Goal: Task Accomplishment & Management: Manage account settings

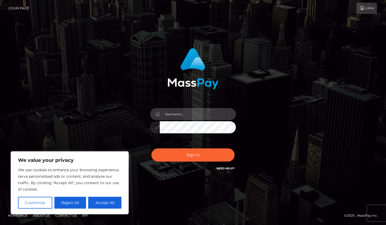
type input "[EMAIL_ADDRESS][DOMAIN_NAME]"
click at [193, 155] on button "Sign in" at bounding box center [193, 154] width 83 height 13
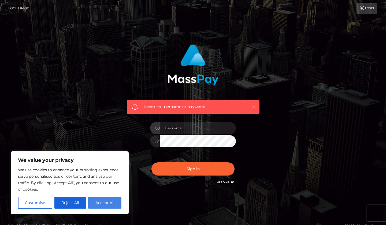
click at [101, 204] on button "Accept All" at bounding box center [104, 202] width 33 height 12
checkbox input "true"
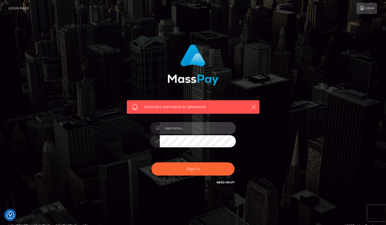
click at [188, 127] on input "text" at bounding box center [198, 128] width 76 height 12
type input "[EMAIL_ADDRESS][DOMAIN_NAME]"
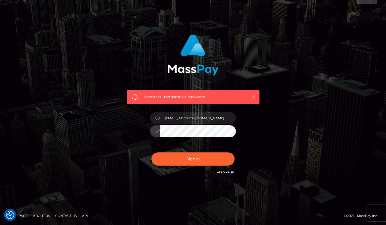
scroll to position [10, 0]
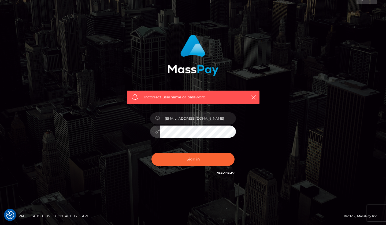
click at [156, 132] on icon at bounding box center [157, 131] width 5 height 4
click at [149, 132] on div "[EMAIL_ADDRESS][DOMAIN_NAME]" at bounding box center [193, 128] width 94 height 41
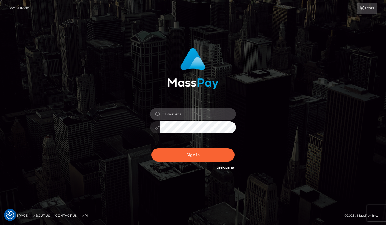
type input "[EMAIL_ADDRESS][DOMAIN_NAME]"
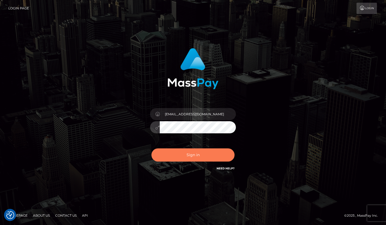
click at [181, 152] on button "Sign in" at bounding box center [193, 154] width 83 height 13
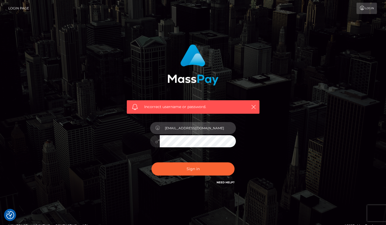
type input "Cruelxmistress@outlook.com"
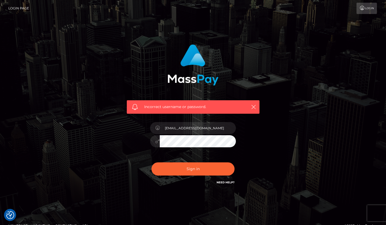
click at [256, 137] on div "Incorrect username or password. [EMAIL_ADDRESS][DOMAIN_NAME]" at bounding box center [193, 114] width 141 height 149
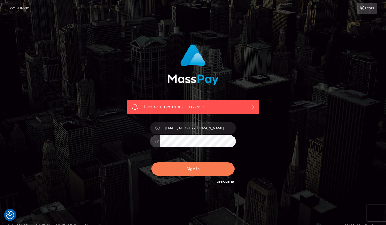
click at [211, 170] on button "Sign in" at bounding box center [193, 168] width 83 height 13
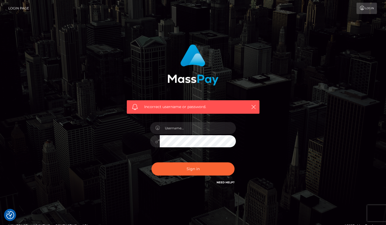
checkbox input "true"
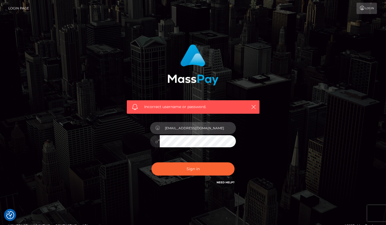
type input "cruelxmistress@outlook.com"
click at [289, 120] on div "Incorrect username or password. cruelxmistress@outlook.com" at bounding box center [193, 117] width 306 height 154
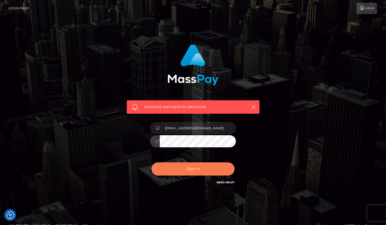
click at [202, 167] on button "Sign in" at bounding box center [193, 168] width 83 height 13
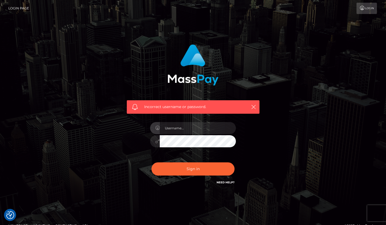
click at [307, 147] on div "Incorrect username or password." at bounding box center [193, 117] width 306 height 154
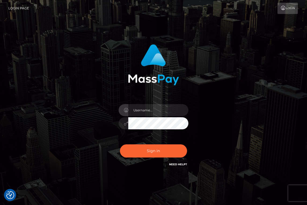
checkbox input "true"
type input "cruelxmistress@outlook.com"
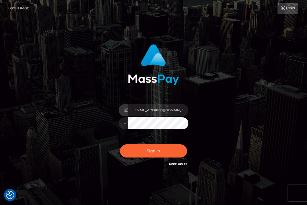
click at [153, 151] on button "Sign in" at bounding box center [153, 150] width 67 height 13
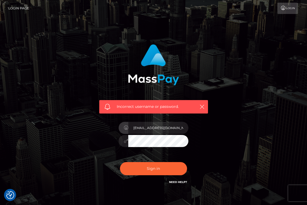
type input "[EMAIL_ADDRESS][DOMAIN_NAME]"
click at [75, 165] on div "Incorrect username or password. [EMAIL_ADDRESS][DOMAIN_NAME]" at bounding box center [154, 117] width 258 height 154
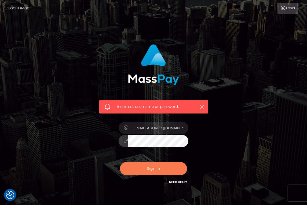
click at [163, 168] on button "Sign in" at bounding box center [153, 168] width 67 height 13
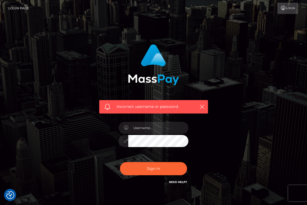
click at [150, 134] on div at bounding box center [154, 138] width 78 height 41
click at [249, 154] on div "Incorrect username or password. Cruelxmistress@outlook.com" at bounding box center [154, 117] width 258 height 154
type input "cruelxmistress@outlook.com"
click at [153, 168] on button "Sign in" at bounding box center [153, 168] width 67 height 13
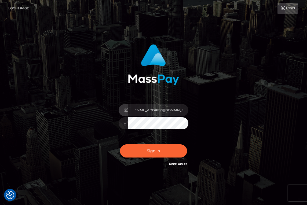
type input "[EMAIL_ADDRESS][DOMAIN_NAME]"
click at [215, 106] on div "cruelxmistress@outlook.com Sign in" at bounding box center [153, 108] width 125 height 137
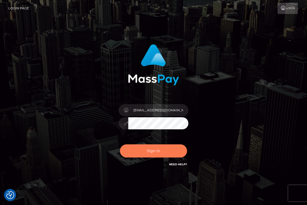
click at [157, 150] on button "Sign in" at bounding box center [153, 150] width 67 height 13
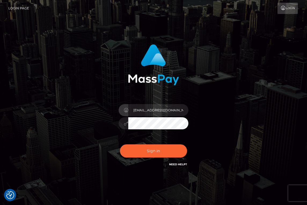
type input "fadiaabedawi@gmail.com"
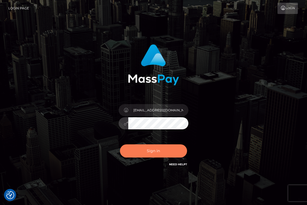
click at [180, 149] on button "Sign in" at bounding box center [153, 150] width 67 height 13
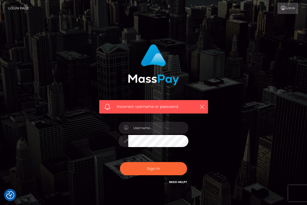
scroll to position [1, 0]
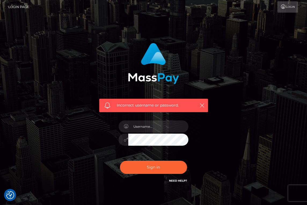
click at [182, 182] on link "Need Help?" at bounding box center [178, 180] width 18 height 3
